Goal: Task Accomplishment & Management: Manage account settings

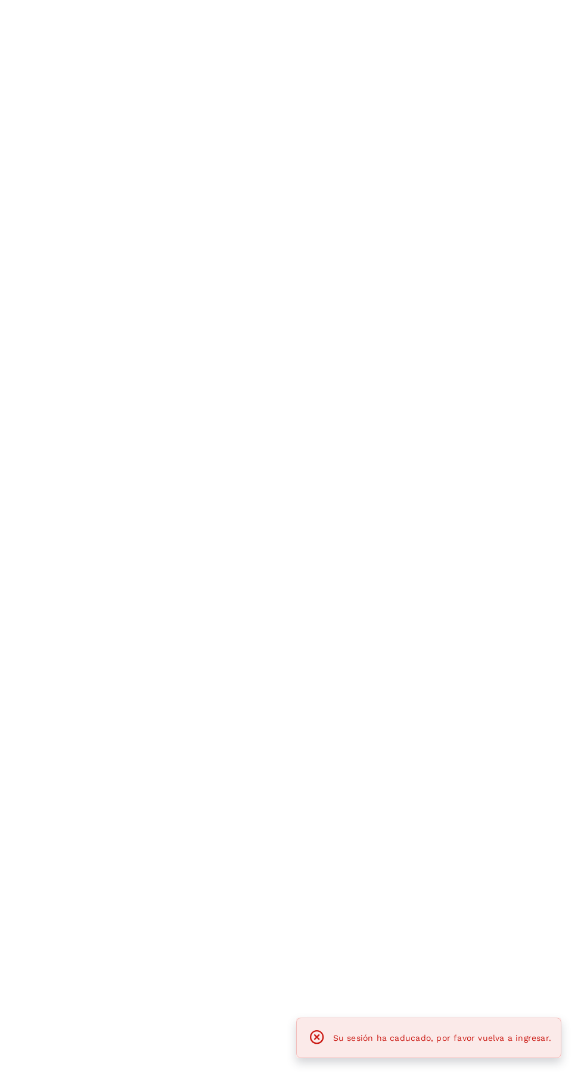
click at [450, 1042] on span "Su sesión ha caducado, por favor vuelva a ingresar." at bounding box center [442, 1038] width 218 height 10
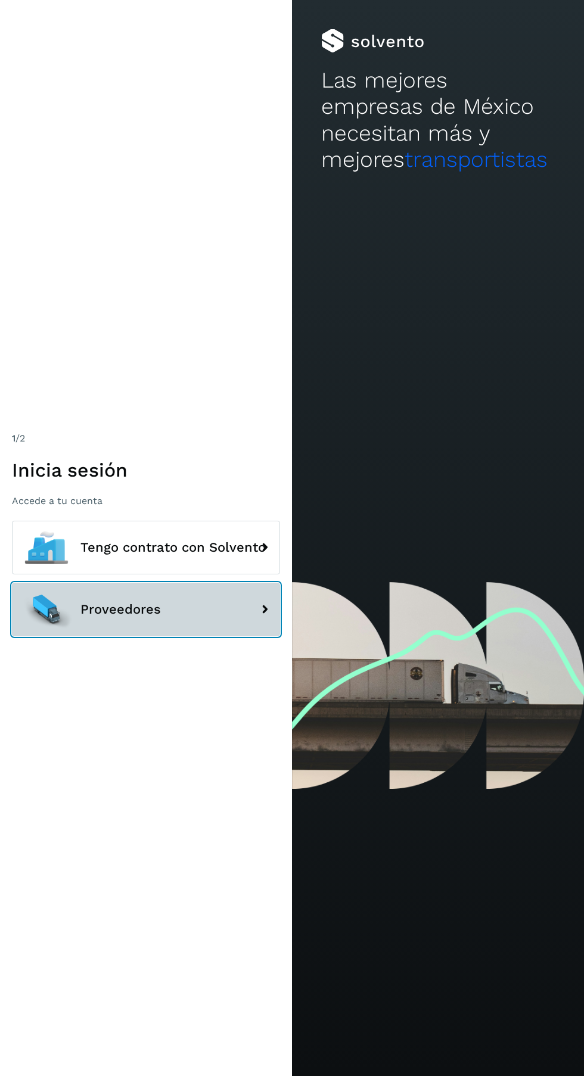
click at [215, 636] on button "Proveedores" at bounding box center [146, 610] width 268 height 54
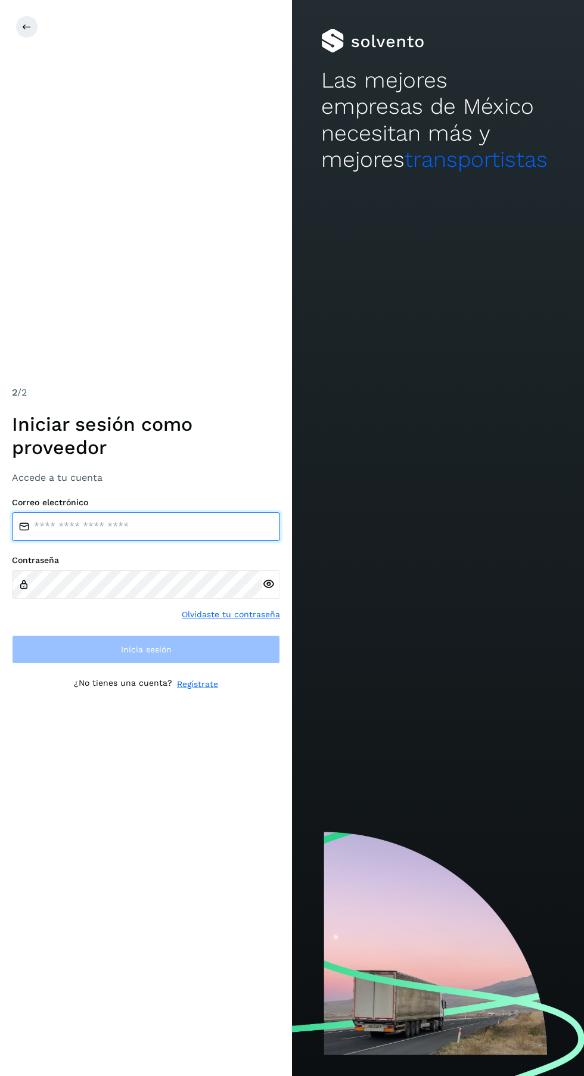
click at [169, 541] on input "email" at bounding box center [146, 526] width 268 height 29
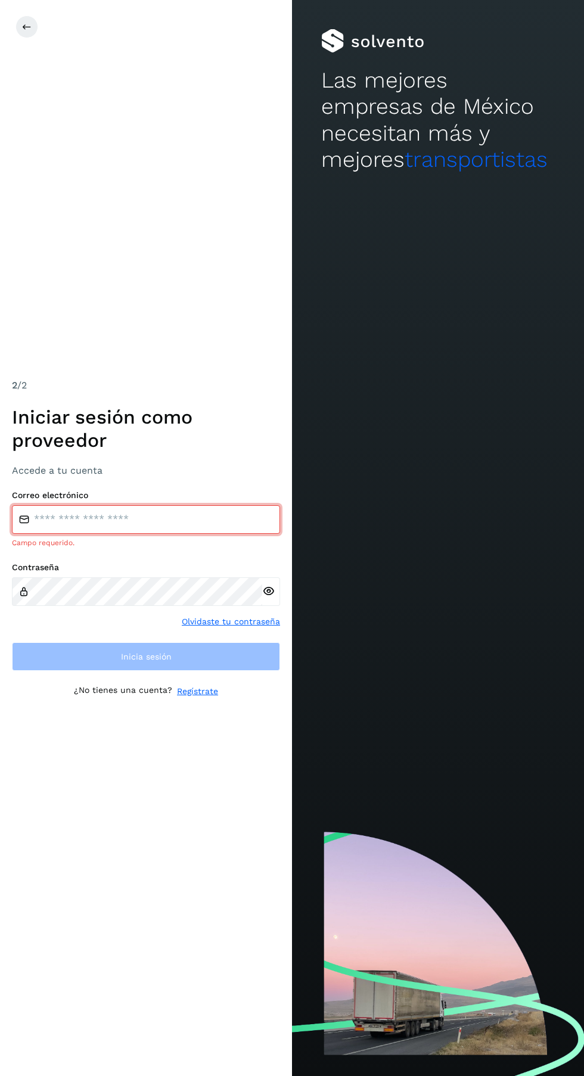
type input "**********"
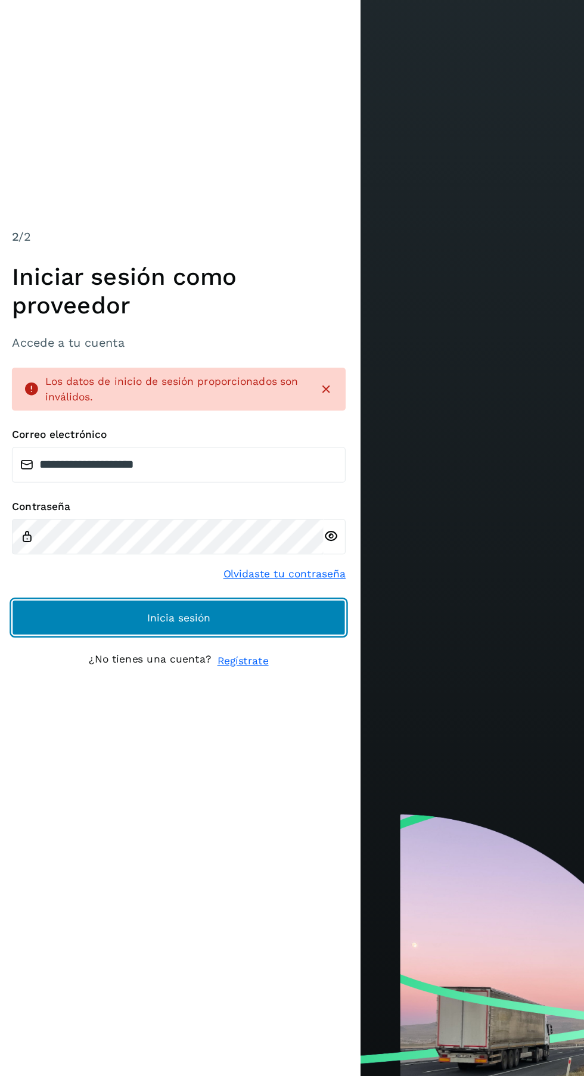
click at [208, 688] on button "Inicia sesión" at bounding box center [146, 673] width 268 height 29
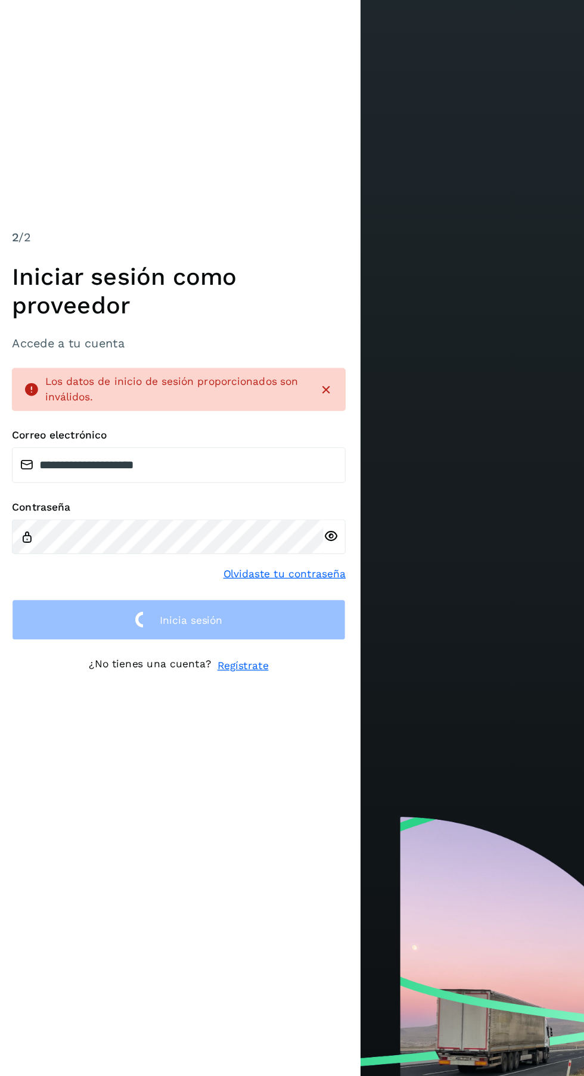
scroll to position [2, 0]
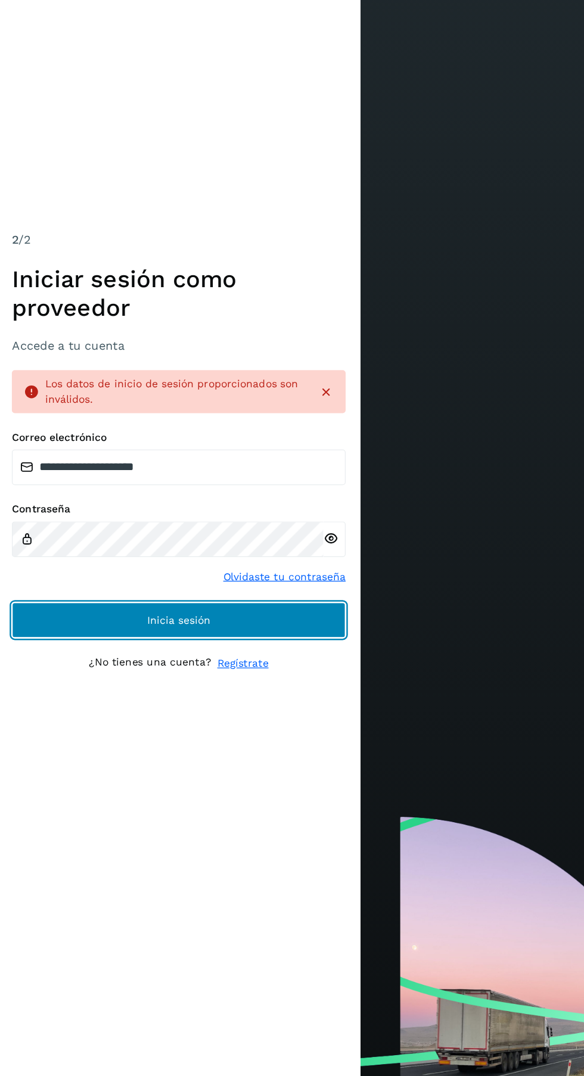
click at [212, 688] on button "Inicia sesión" at bounding box center [146, 673] width 268 height 29
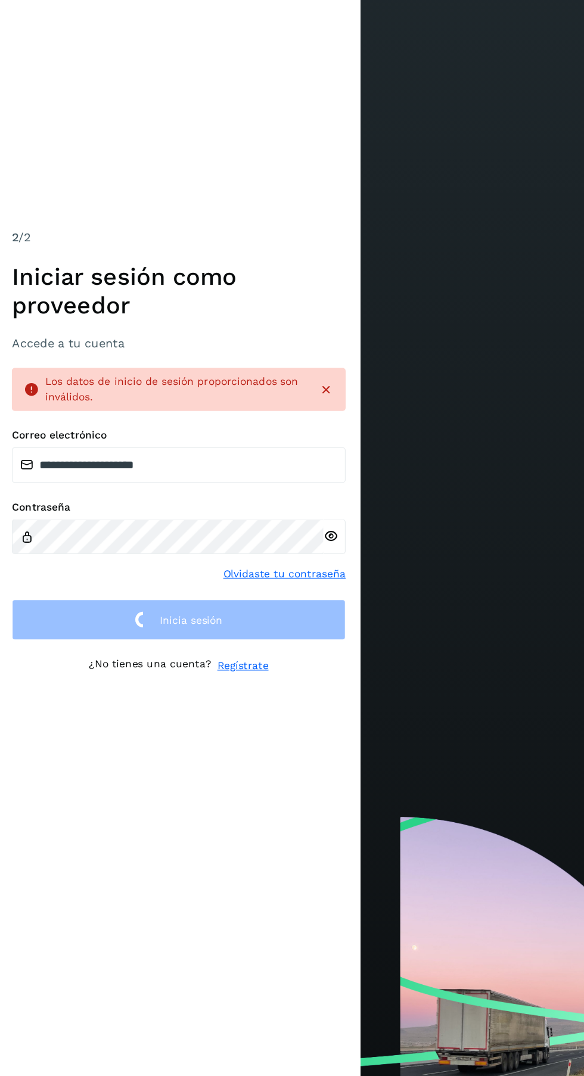
scroll to position [0, 0]
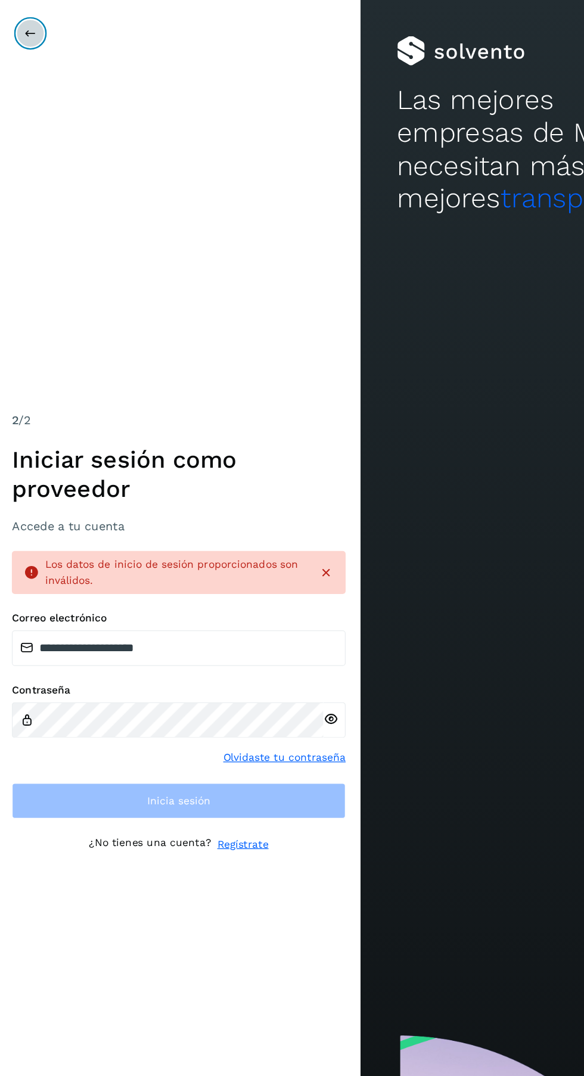
click at [23, 24] on icon at bounding box center [27, 27] width 10 height 10
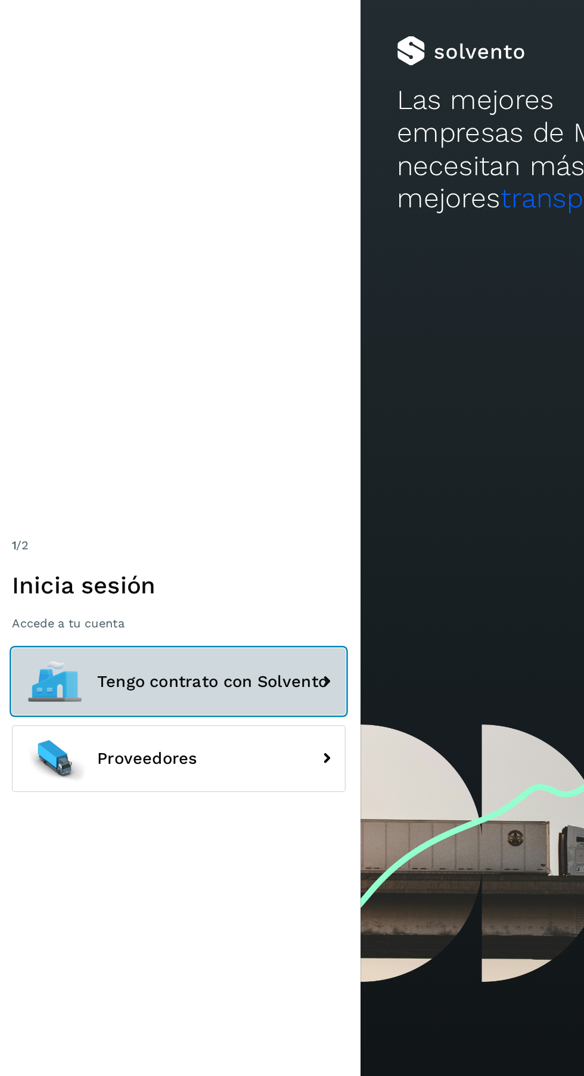
click at [224, 555] on span "Tengo contrato con Solvento" at bounding box center [172, 547] width 185 height 14
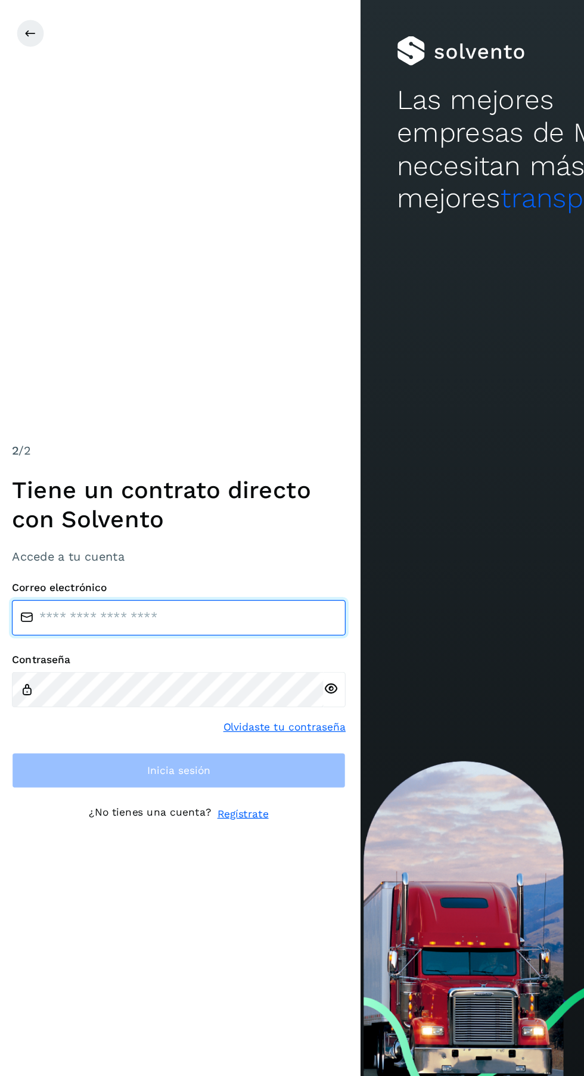
click at [183, 510] on input "email" at bounding box center [146, 496] width 268 height 29
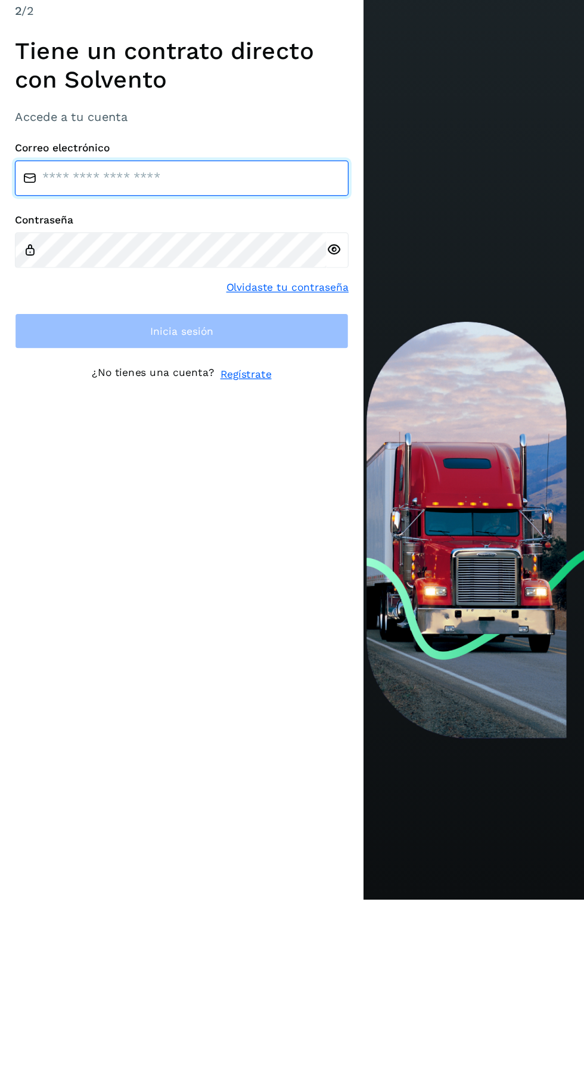
type input "**********"
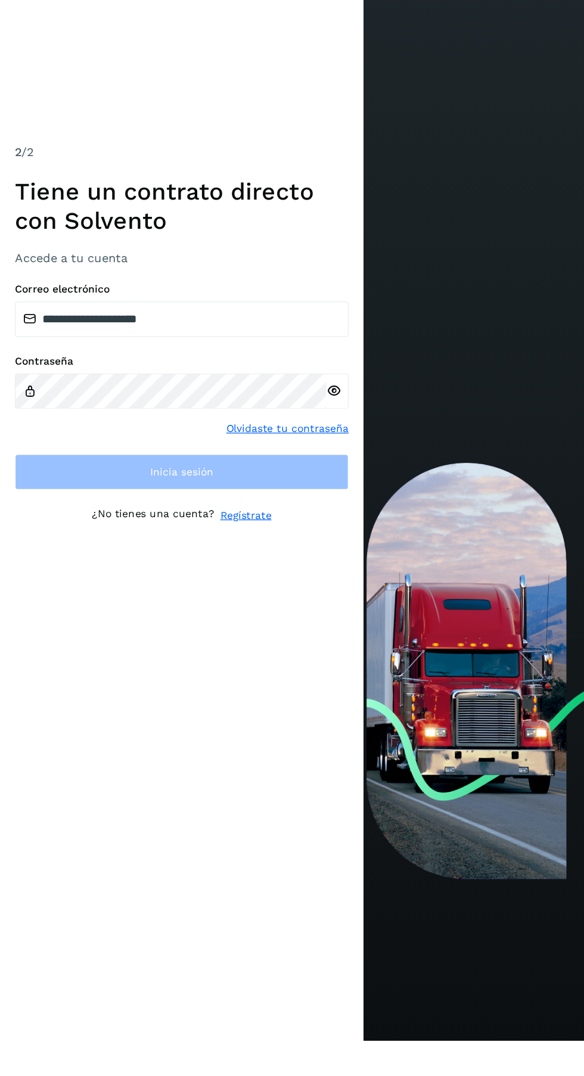
click at [70, 721] on iframe at bounding box center [145, 697] width 181 height 46
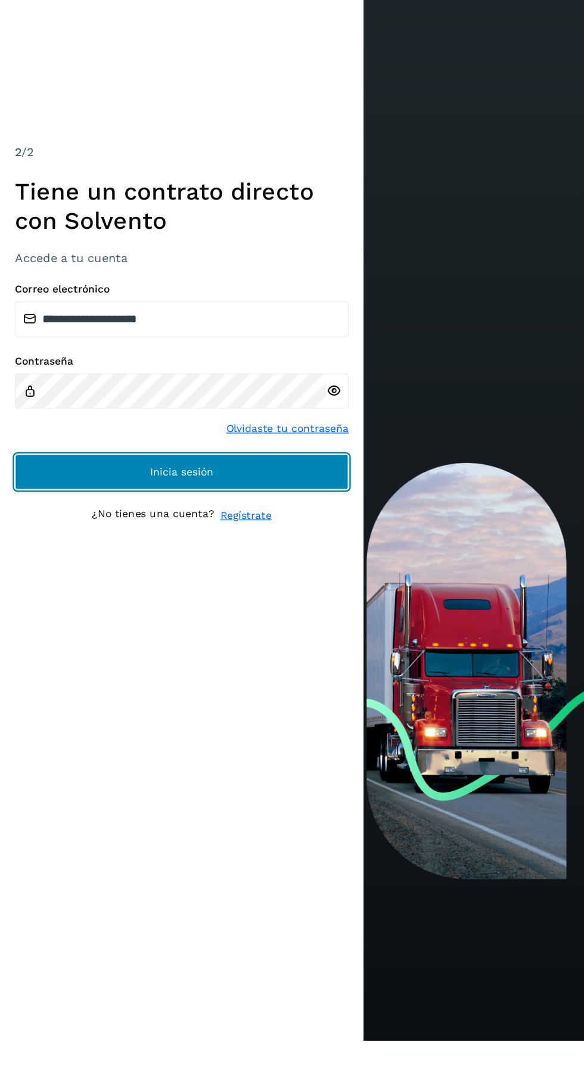
click at [220, 633] on button "Inicia sesión" at bounding box center [146, 619] width 268 height 29
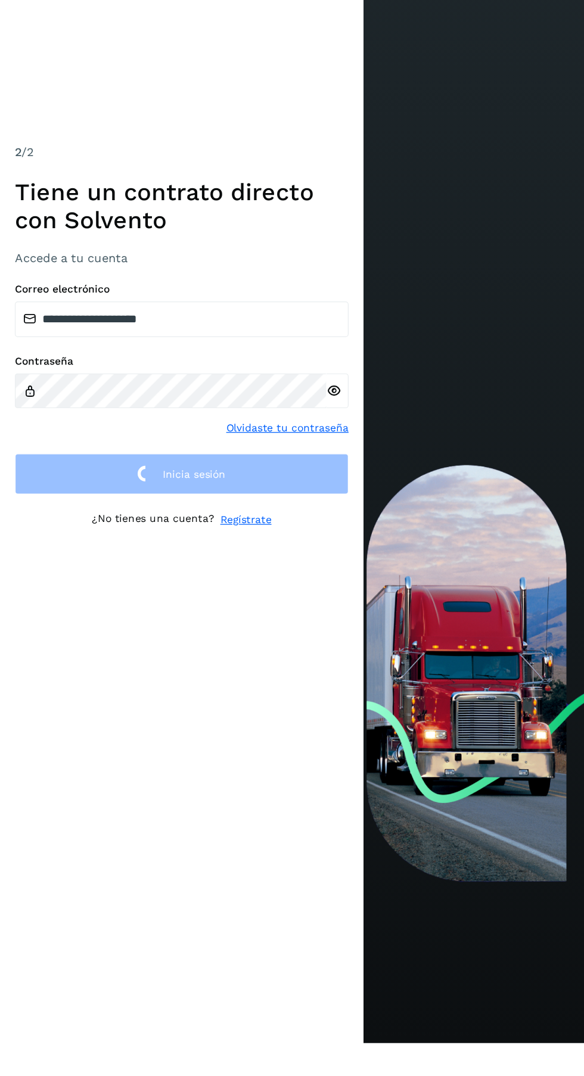
scroll to position [32, 0]
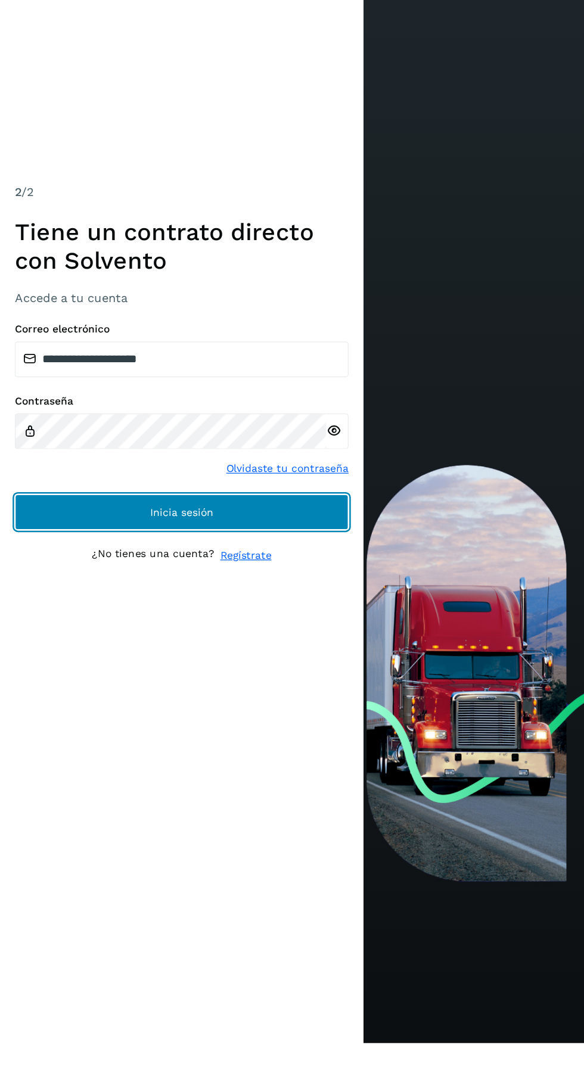
click at [208, 658] on button "Inicia sesión" at bounding box center [146, 649] width 268 height 29
click at [225, 664] on button "Inicia sesión" at bounding box center [146, 649] width 268 height 29
click at [206, 655] on button "Inicia sesión" at bounding box center [146, 649] width 268 height 29
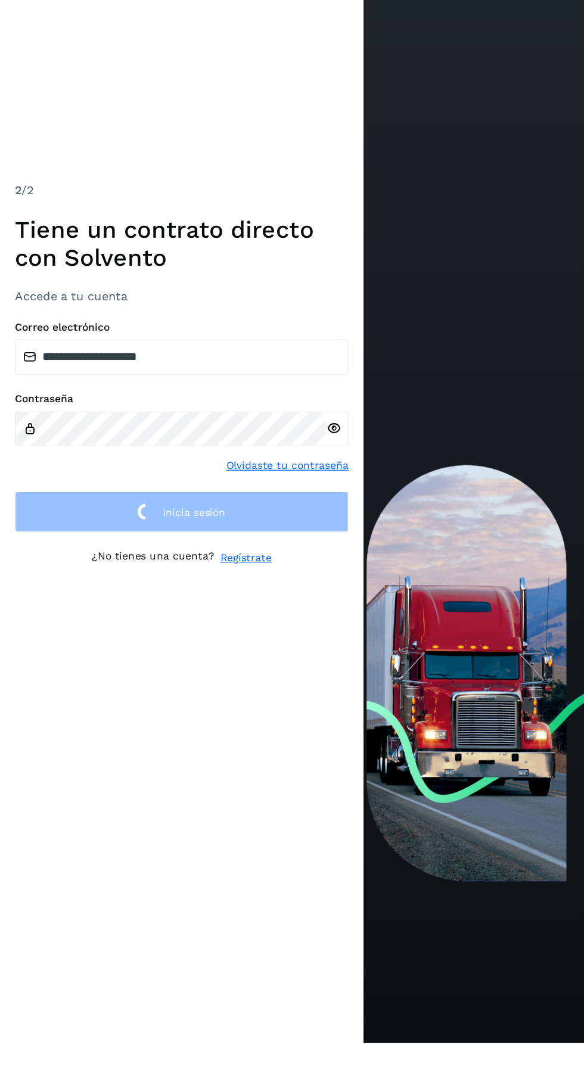
scroll to position [30, 0]
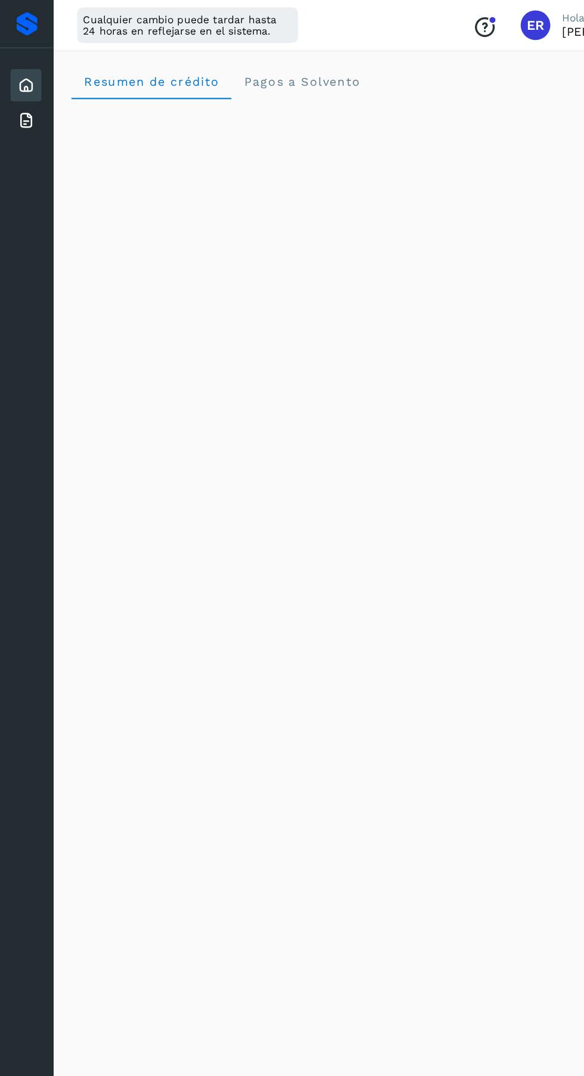
click at [18, 96] on icon at bounding box center [21, 97] width 14 height 14
